Goal: Check status: Check status

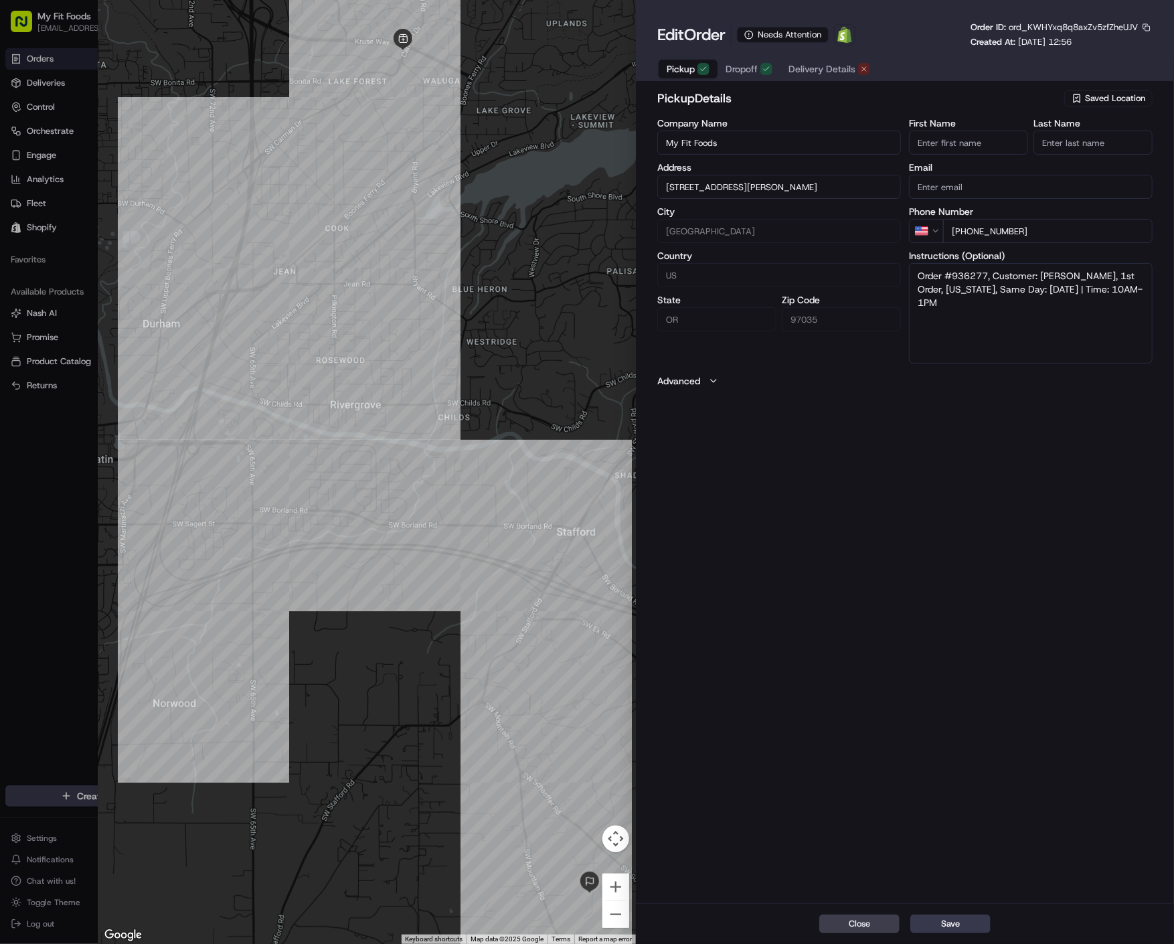
click at [822, 73] on span "Delivery Details" at bounding box center [822, 68] width 67 height 13
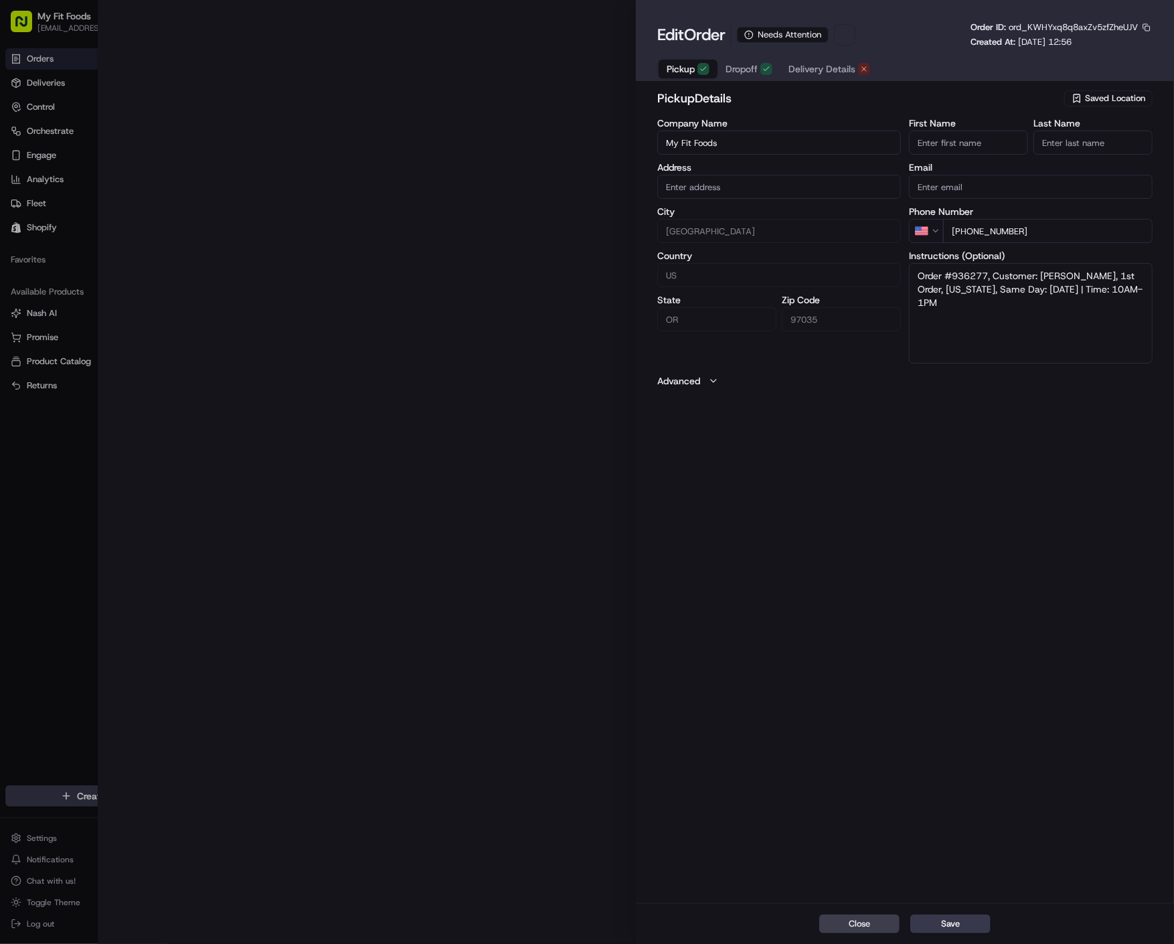
type input "[STREET_ADDRESS][PERSON_NAME]"
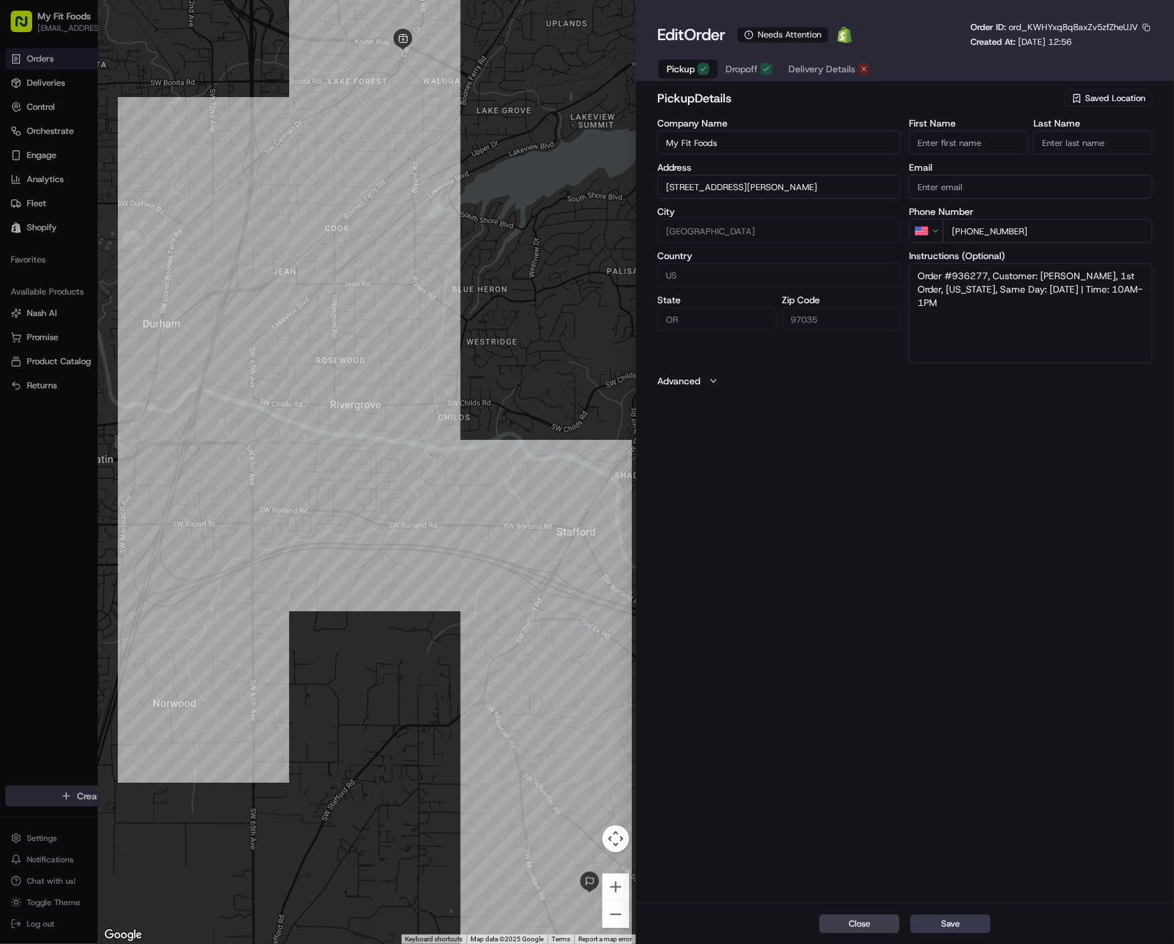
click at [825, 71] on span "Delivery Details" at bounding box center [822, 68] width 67 height 13
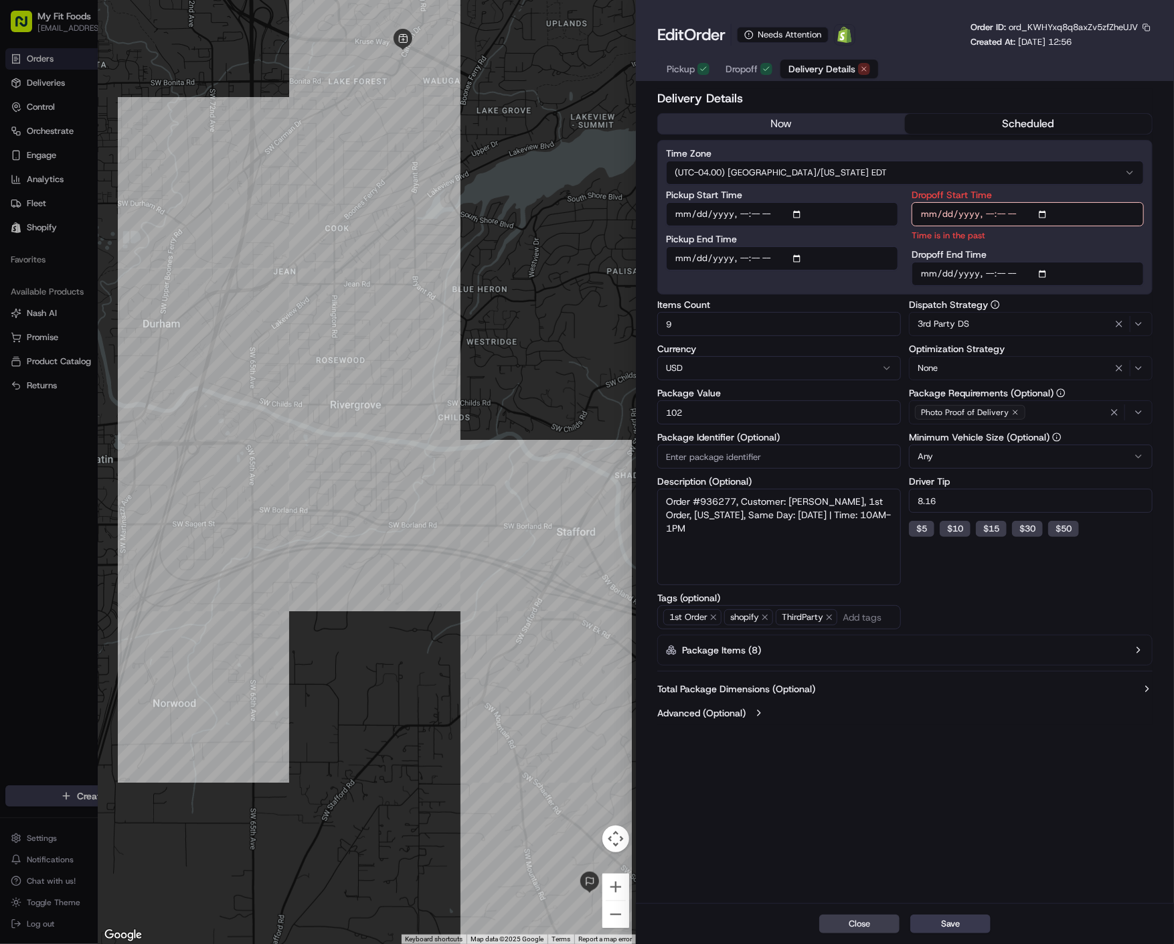
click at [521, 909] on div at bounding box center [367, 472] width 538 height 944
